Goal: Transaction & Acquisition: Purchase product/service

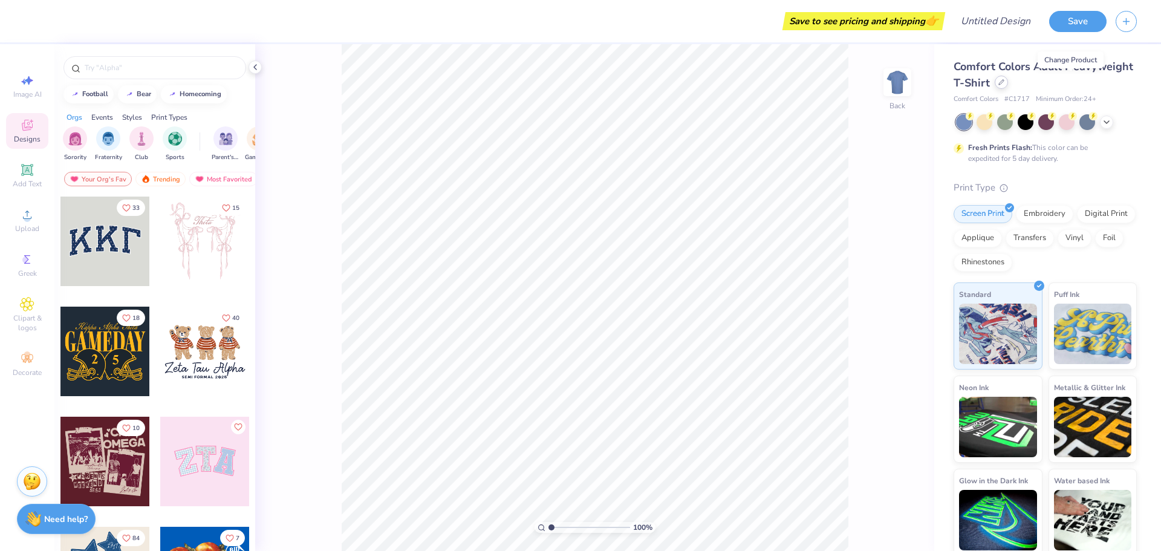
click at [1008, 85] on div at bounding box center [1001, 82] width 13 height 13
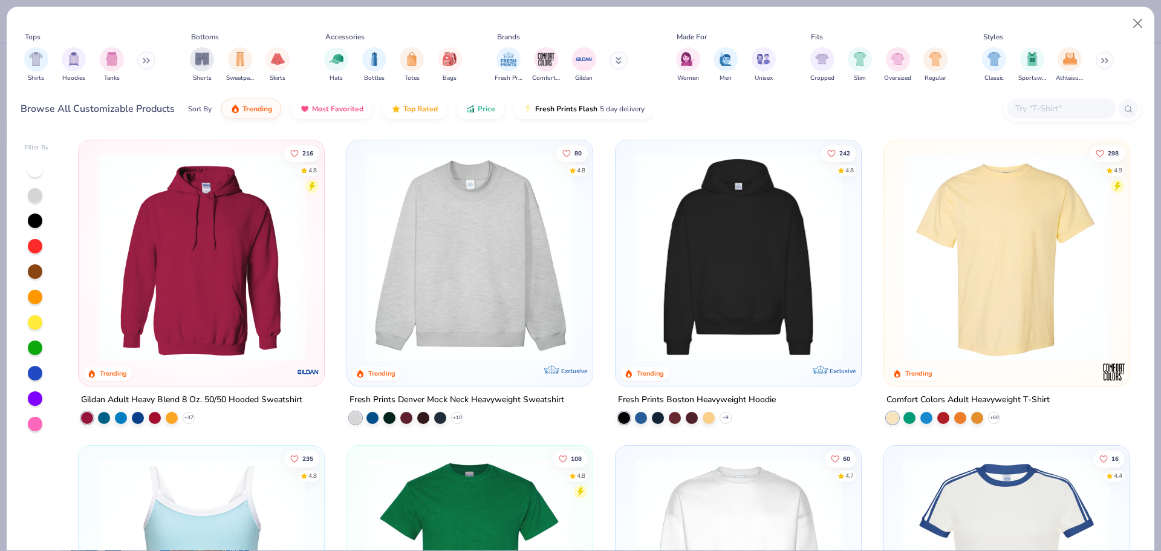
click at [141, 64] on button at bounding box center [146, 60] width 18 height 18
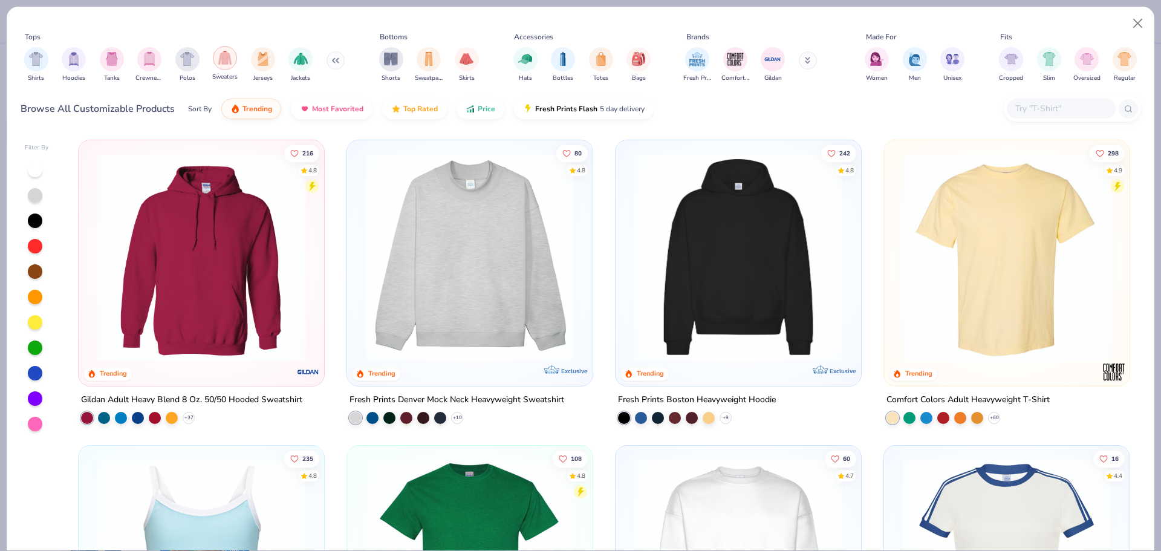
click at [228, 63] on img "filter for Sweaters" at bounding box center [225, 58] width 14 height 14
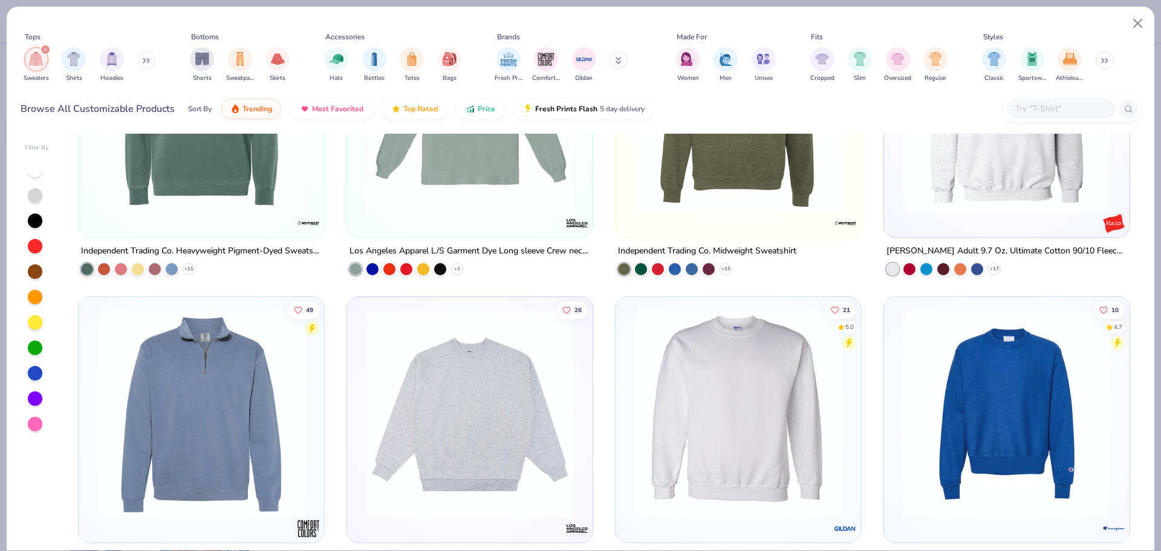
scroll to position [1209, 0]
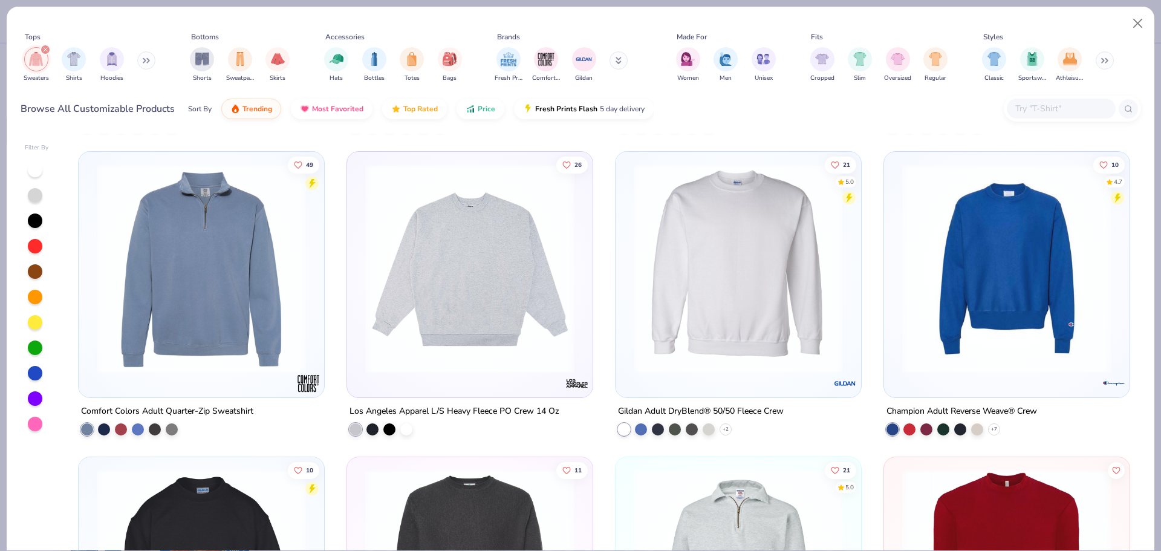
click at [678, 266] on img at bounding box center [738, 268] width 221 height 209
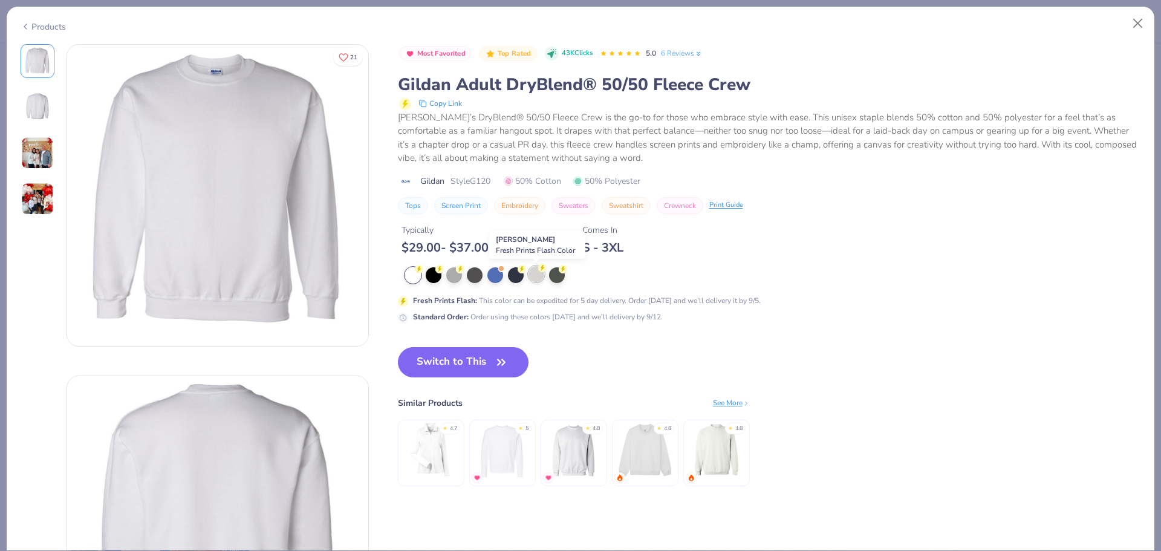
click at [528, 271] on div at bounding box center [536, 274] width 16 height 16
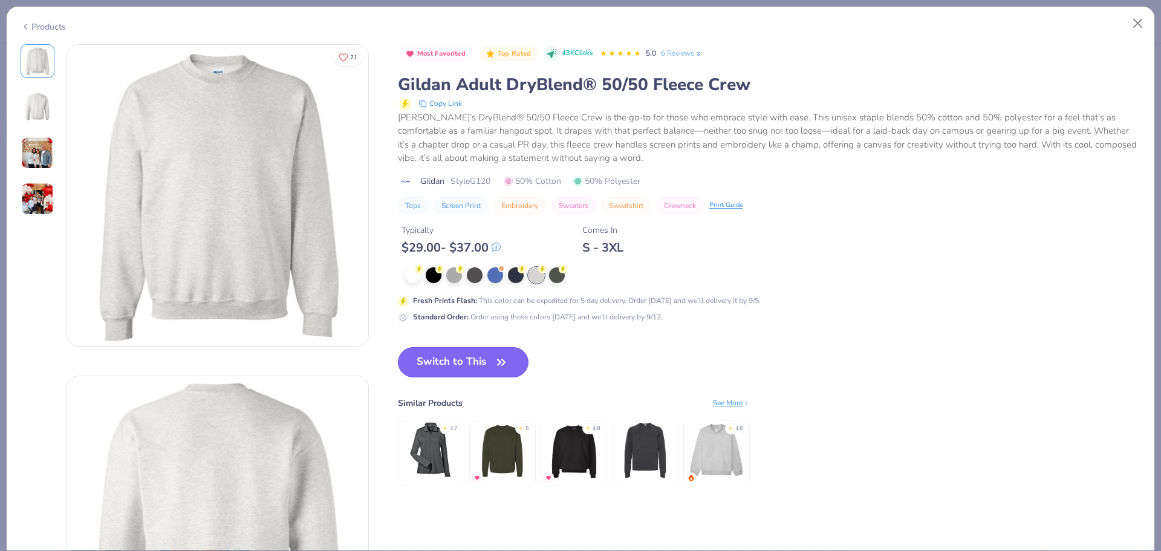
click at [454, 357] on button "Switch to This" at bounding box center [463, 362] width 131 height 30
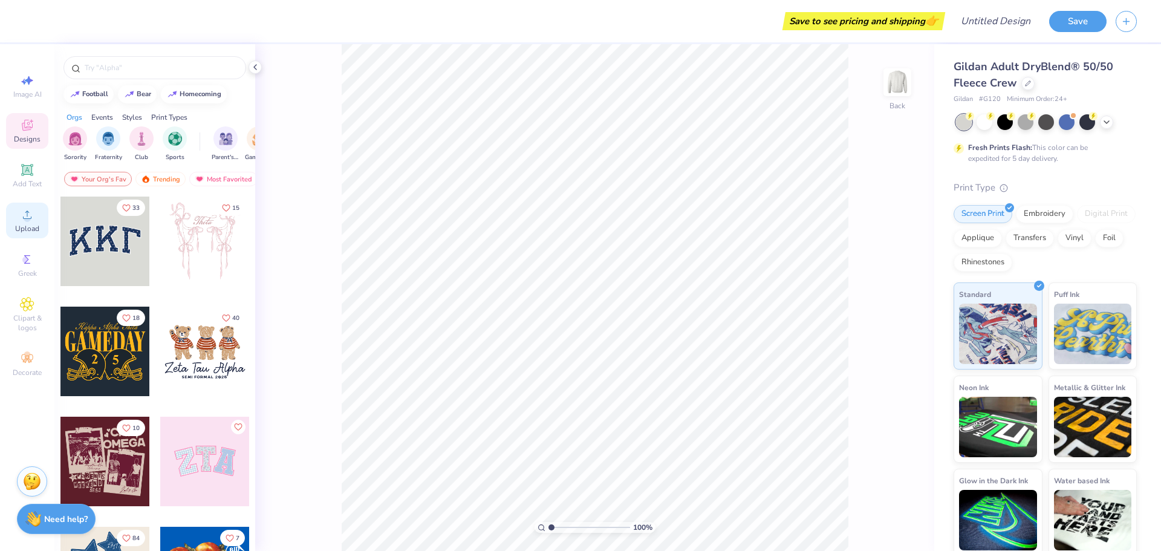
click at [21, 226] on span "Upload" at bounding box center [27, 229] width 24 height 10
click at [32, 349] on div "Decorate" at bounding box center [27, 364] width 42 height 36
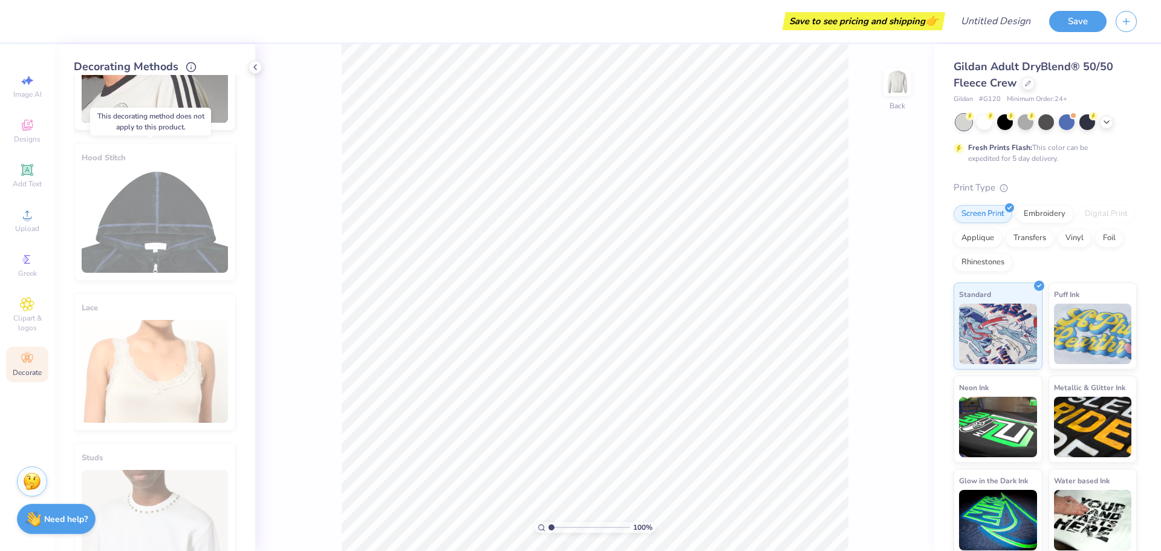
scroll to position [423, 0]
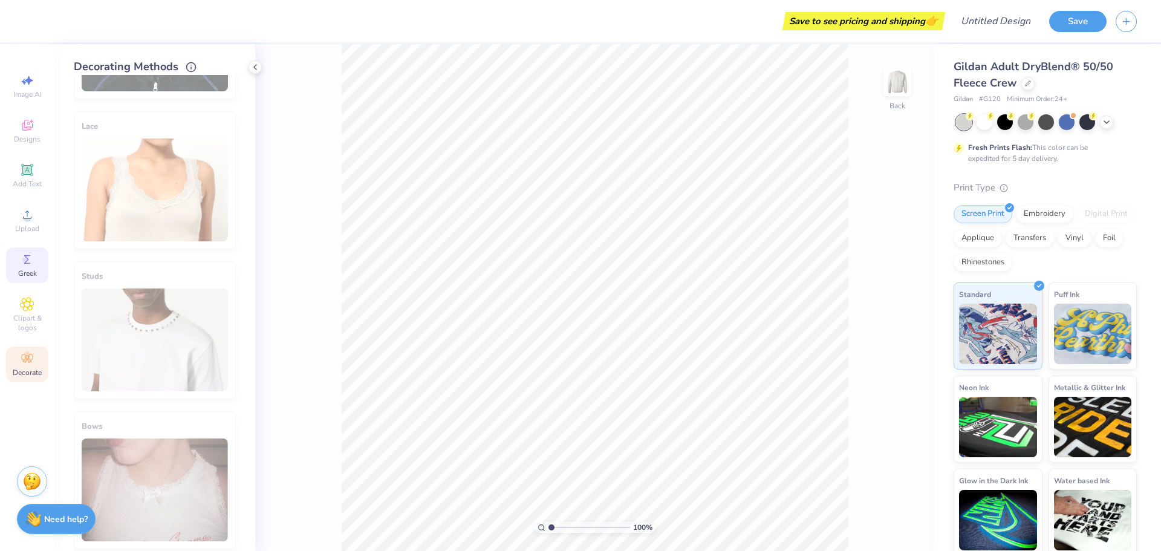
click at [22, 267] on div "Greek" at bounding box center [27, 265] width 42 height 36
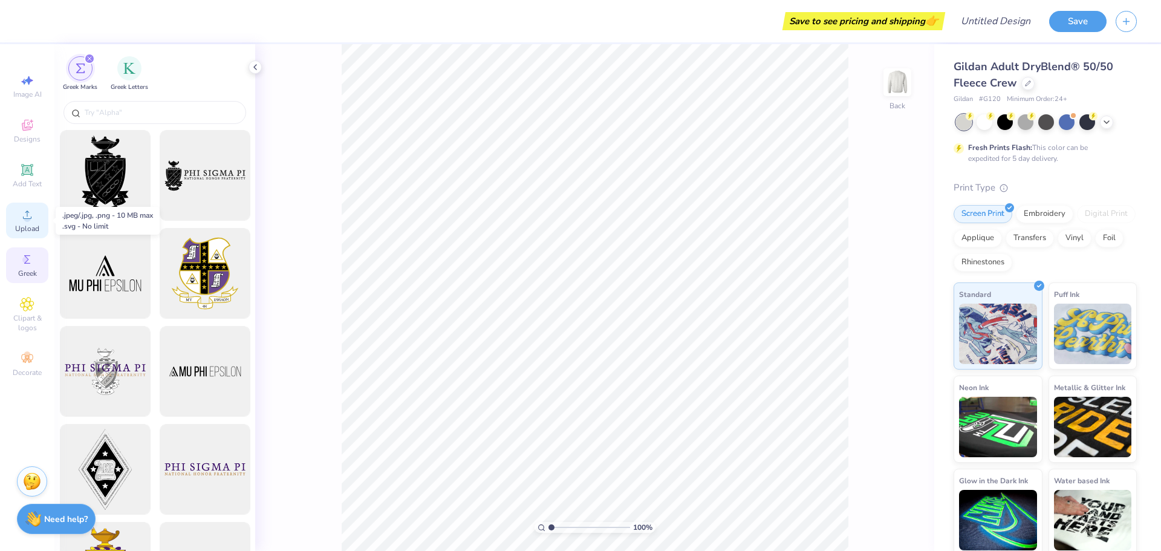
click at [21, 227] on span "Upload" at bounding box center [27, 229] width 24 height 10
click at [31, 131] on icon at bounding box center [27, 125] width 15 height 15
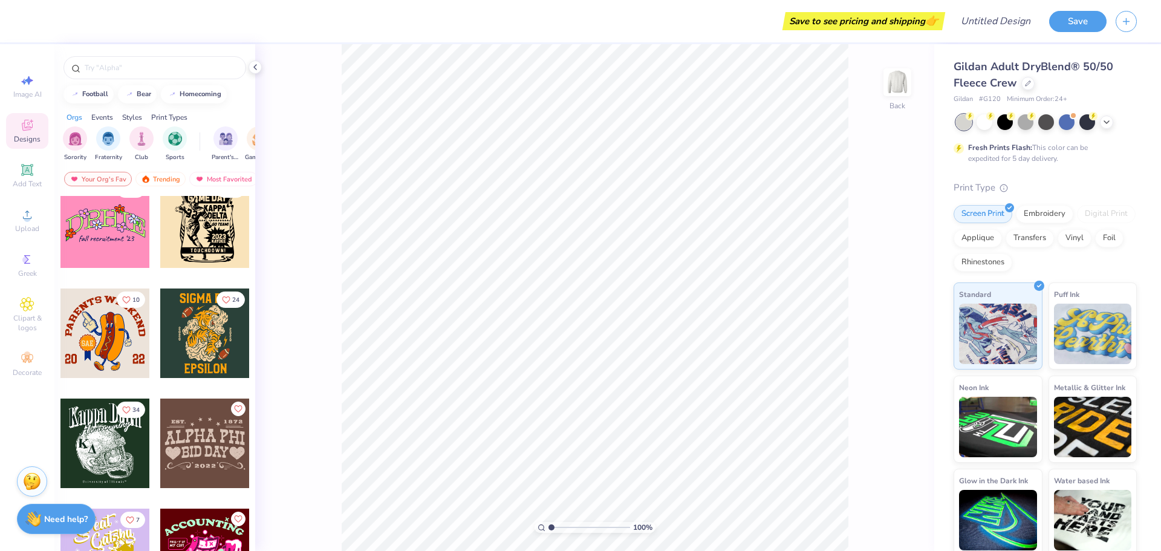
scroll to position [8888, 0]
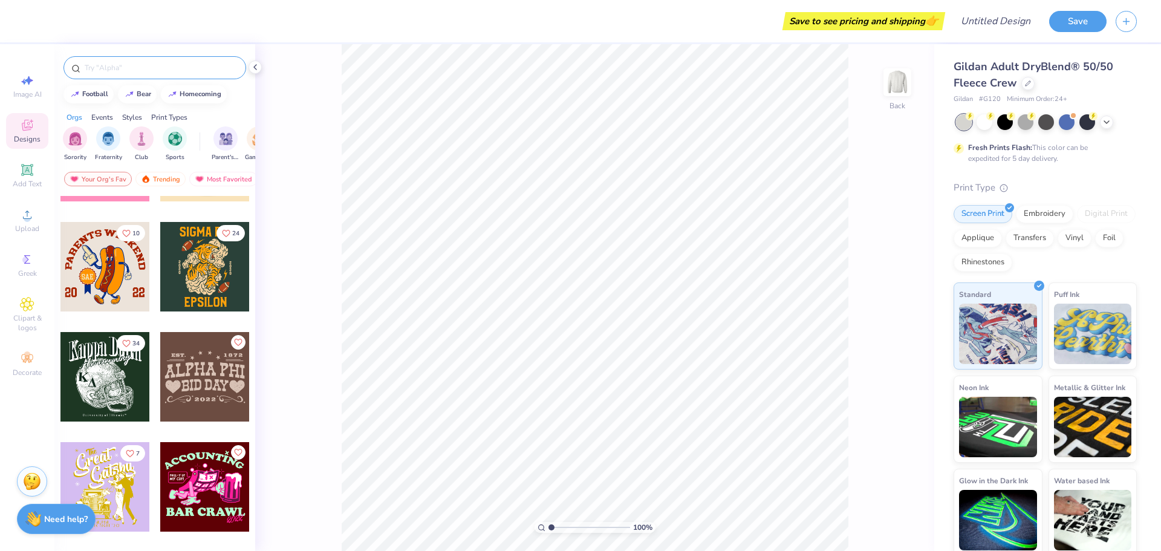
click at [102, 57] on div at bounding box center [154, 67] width 183 height 23
click at [102, 63] on input "text" at bounding box center [160, 68] width 155 height 12
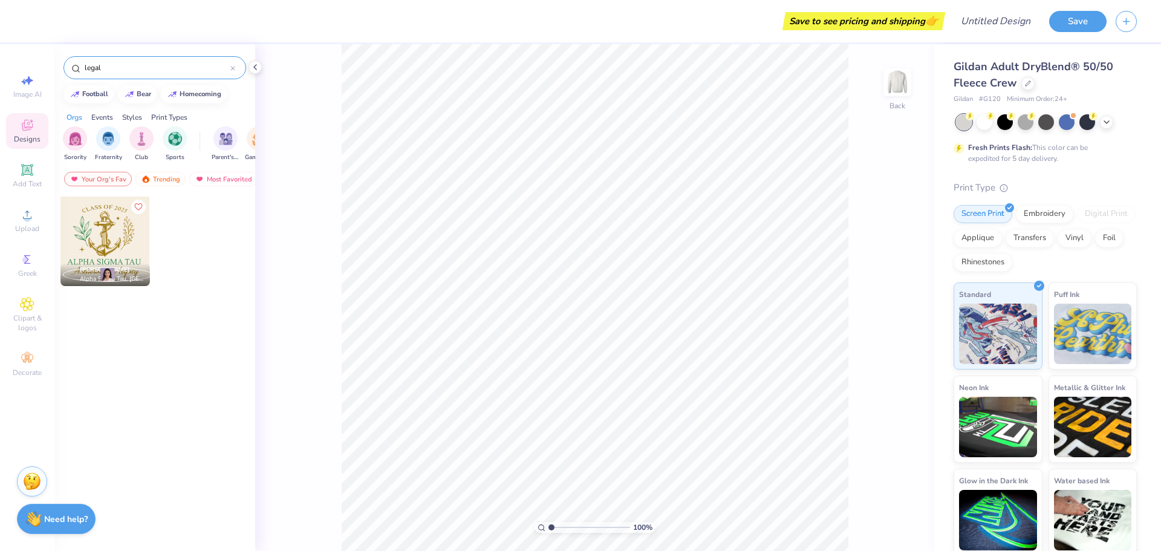
drag, startPoint x: 116, startPoint y: 67, endPoint x: 73, endPoint y: 65, distance: 43.0
click at [73, 65] on div "legal" at bounding box center [154, 67] width 183 height 23
type input "law"
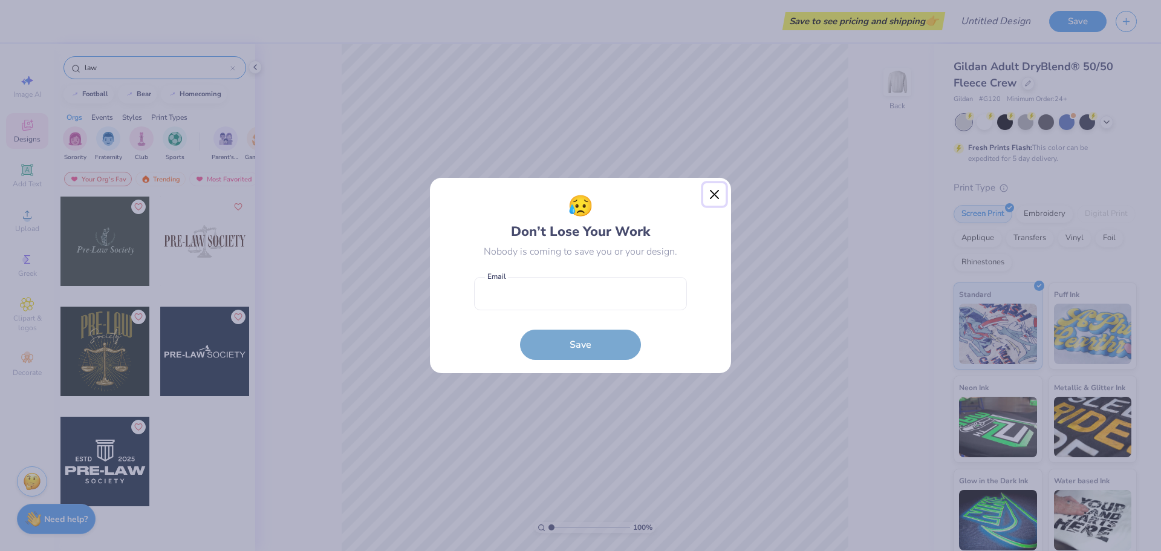
click at [711, 201] on button "Close" at bounding box center [714, 194] width 23 height 23
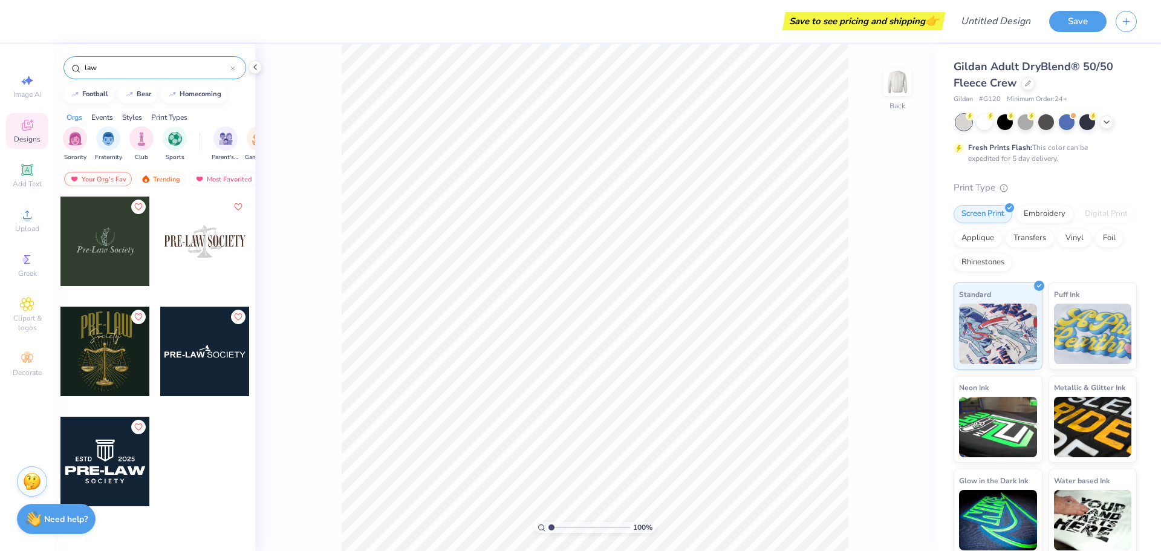
click at [230, 68] on icon at bounding box center [232, 68] width 5 height 5
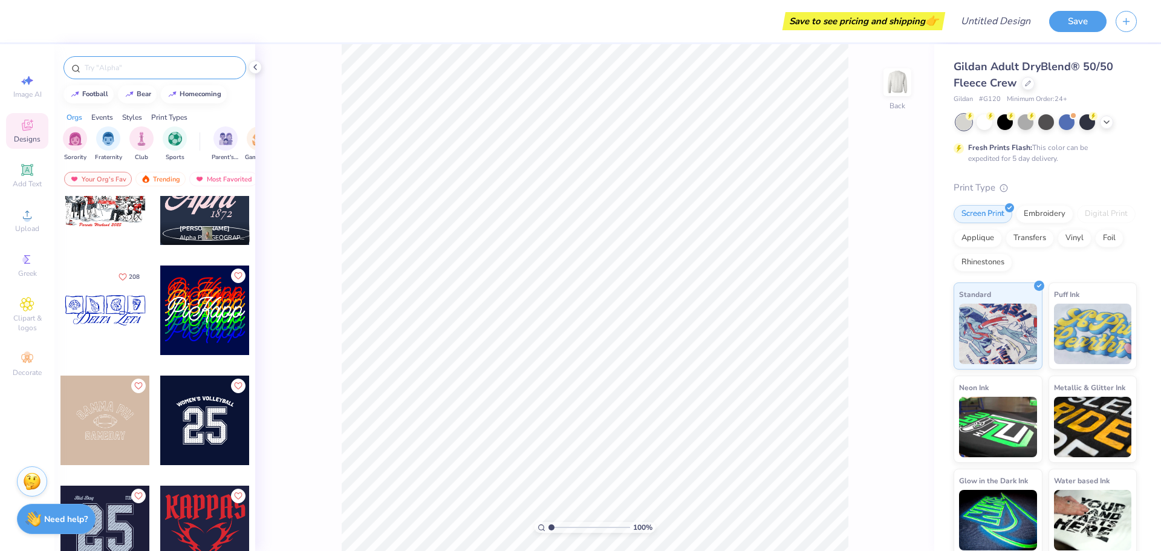
scroll to position [2842, 0]
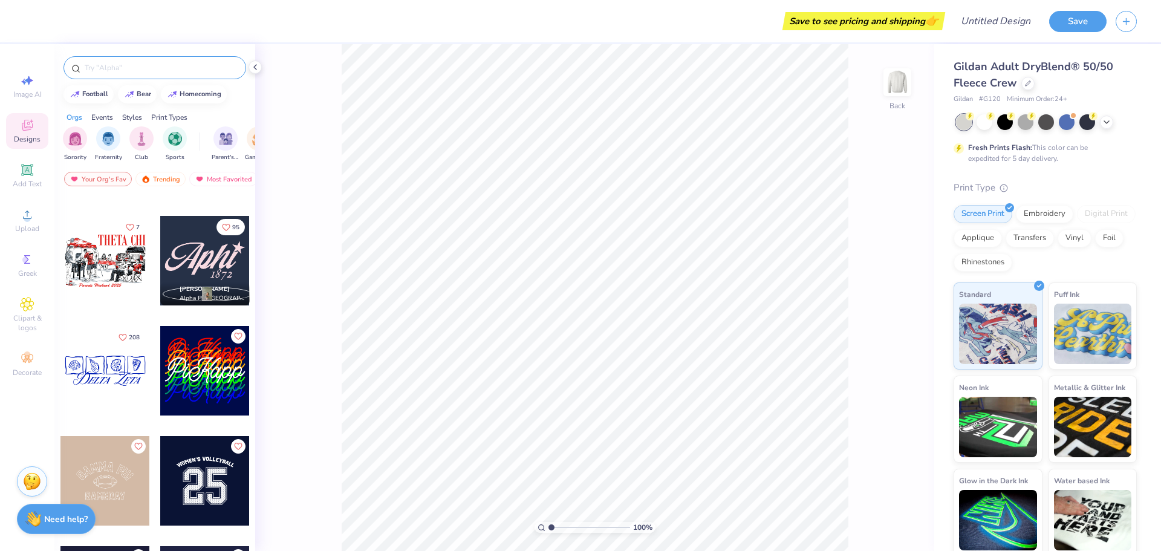
click at [77, 32] on div "Save to see pricing and shipping 👉" at bounding box center [487, 21] width 909 height 42
